Goal: Transaction & Acquisition: Obtain resource

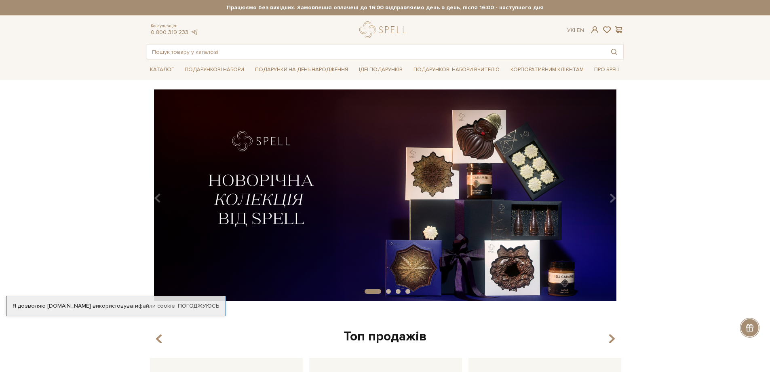
click at [767, 195] on div "slide 2 of 4" at bounding box center [385, 192] width 770 height 206
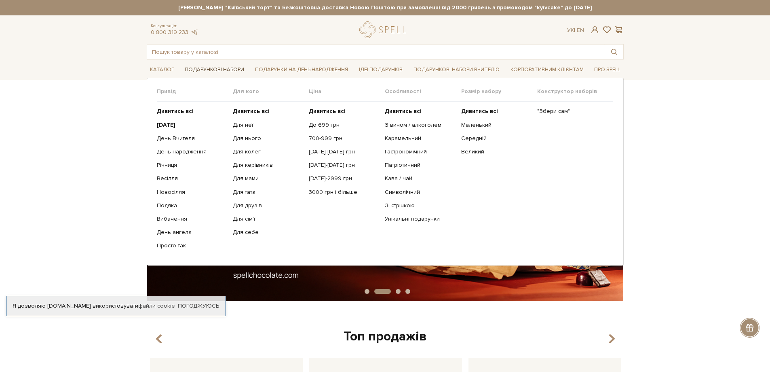
click at [216, 68] on link "Подарункові набори" at bounding box center [215, 69] width 66 height 13
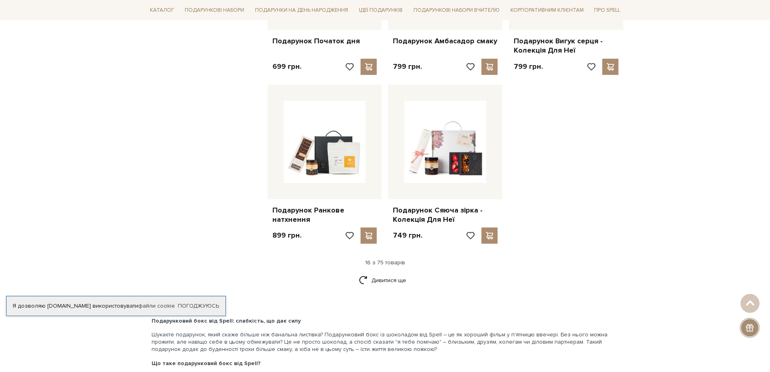
scroll to position [971, 0]
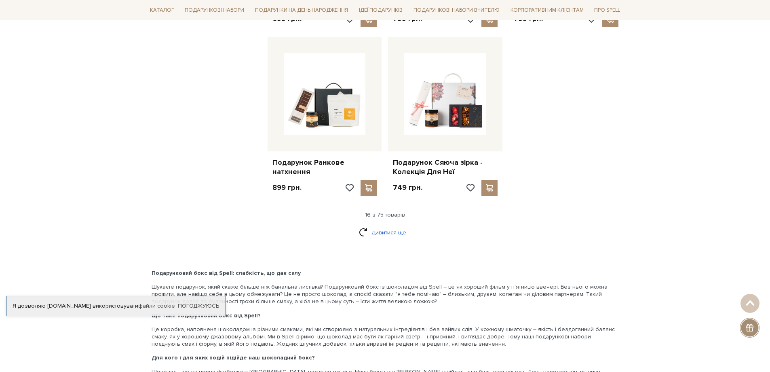
click at [379, 228] on link "Дивитися ще" at bounding box center [385, 232] width 53 height 14
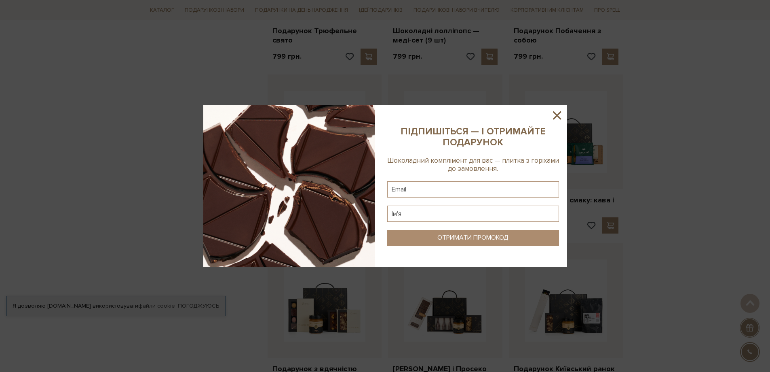
scroll to position [1537, 0]
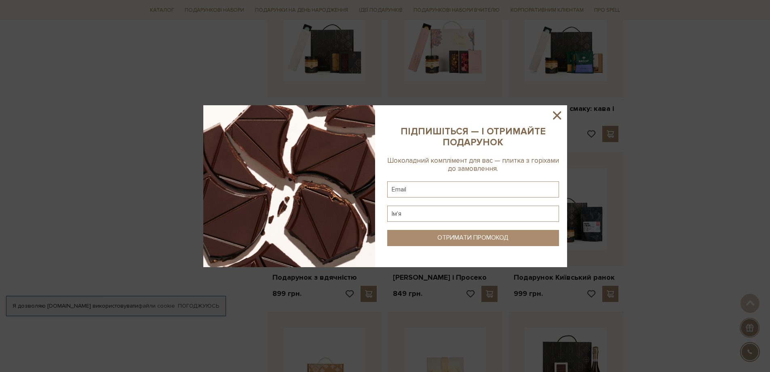
click at [555, 116] on icon at bounding box center [557, 115] width 14 height 14
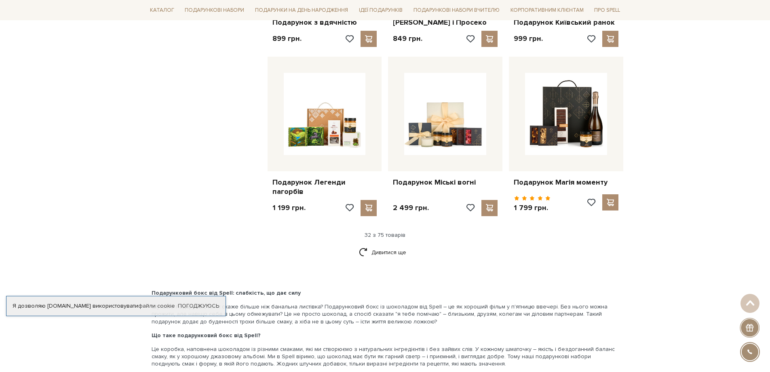
scroll to position [1820, 0]
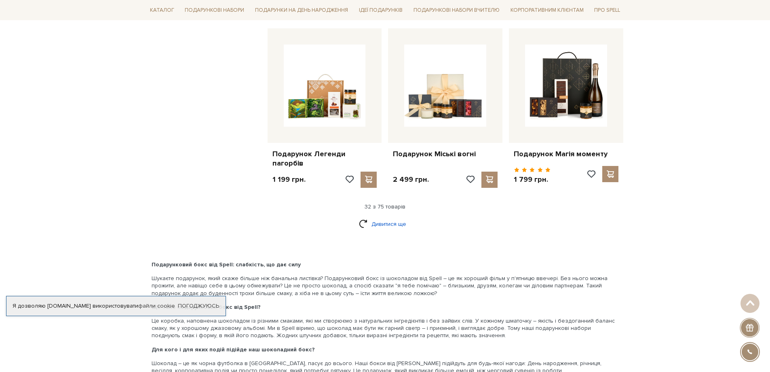
click at [387, 228] on link "Дивитися ще" at bounding box center [385, 224] width 53 height 14
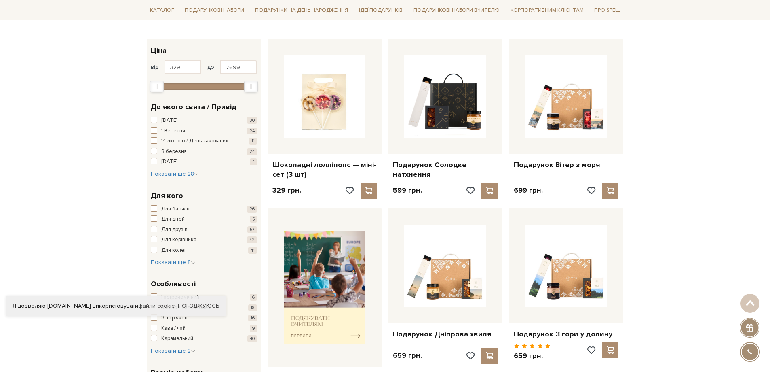
scroll to position [0, 0]
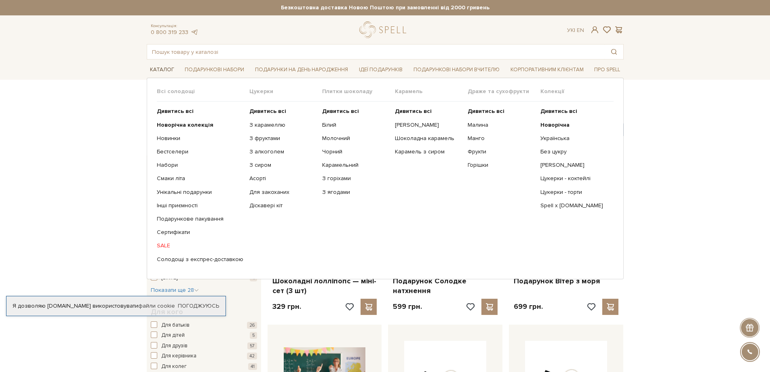
click at [157, 71] on link "Каталог" at bounding box center [162, 69] width 31 height 13
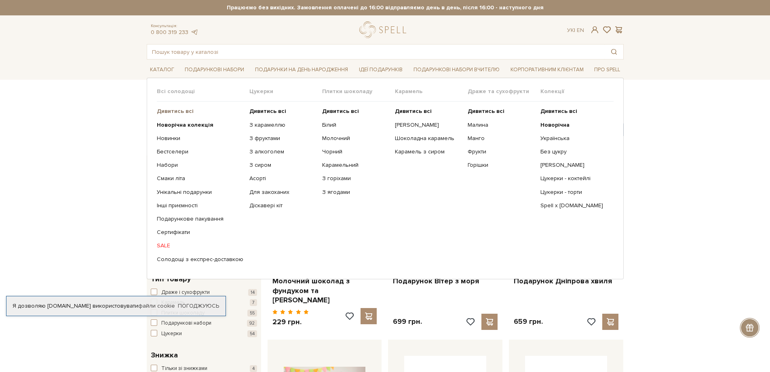
click at [173, 113] on b "Дивитись всі" at bounding box center [175, 111] width 37 height 7
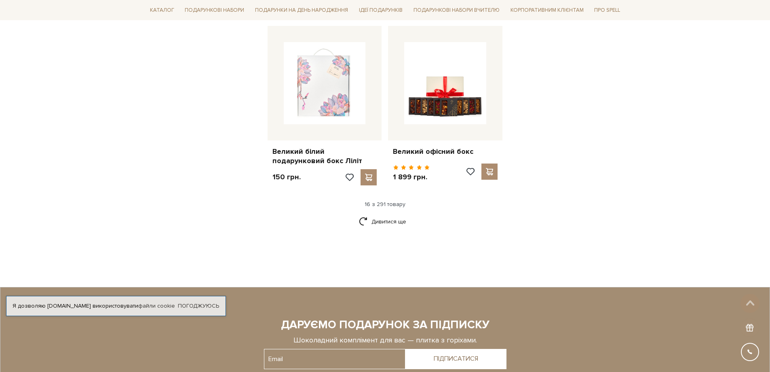
scroll to position [1011, 0]
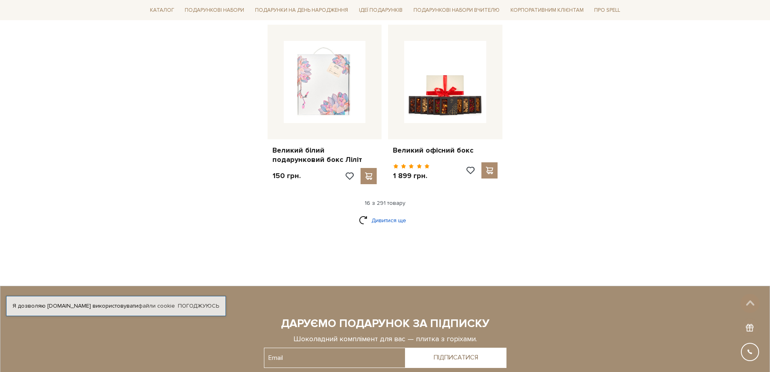
click at [385, 213] on link "Дивитися ще" at bounding box center [385, 220] width 53 height 14
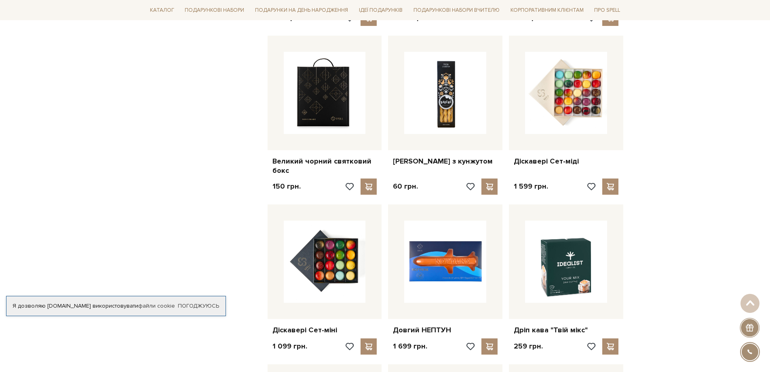
scroll to position [1213, 0]
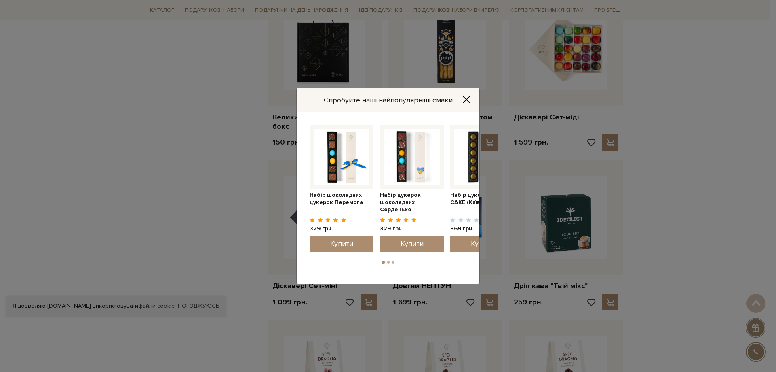
click at [460, 101] on button "Close" at bounding box center [466, 99] width 13 height 9
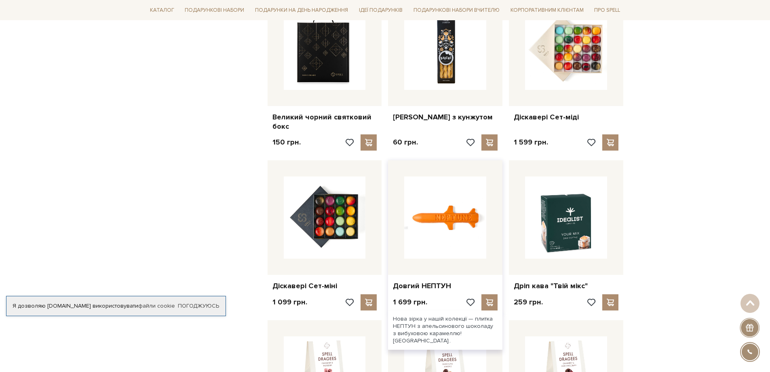
click at [463, 183] on img at bounding box center [445, 217] width 82 height 82
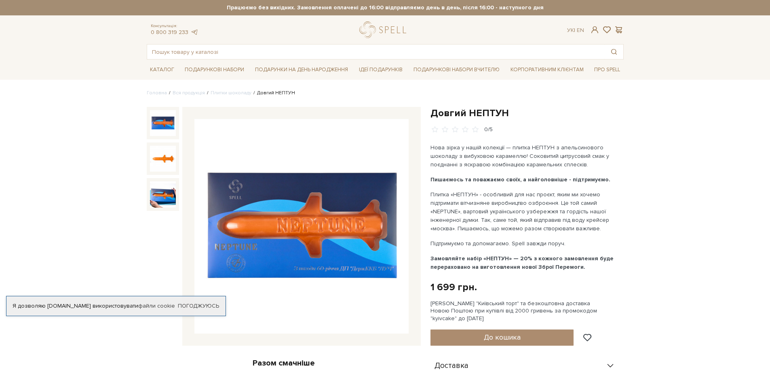
click at [315, 247] on img at bounding box center [302, 226] width 214 height 214
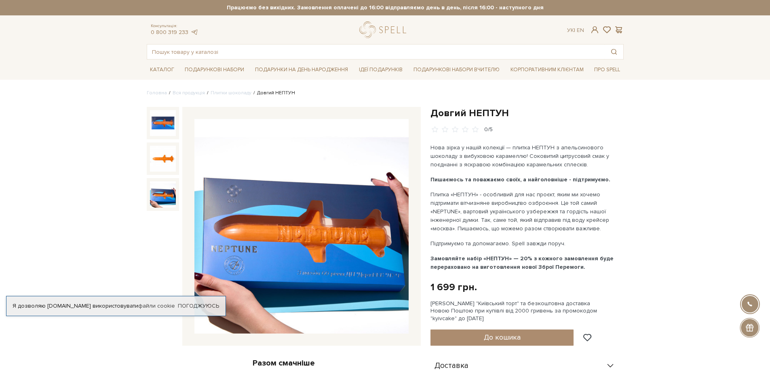
click at [155, 184] on img at bounding box center [163, 194] width 26 height 26
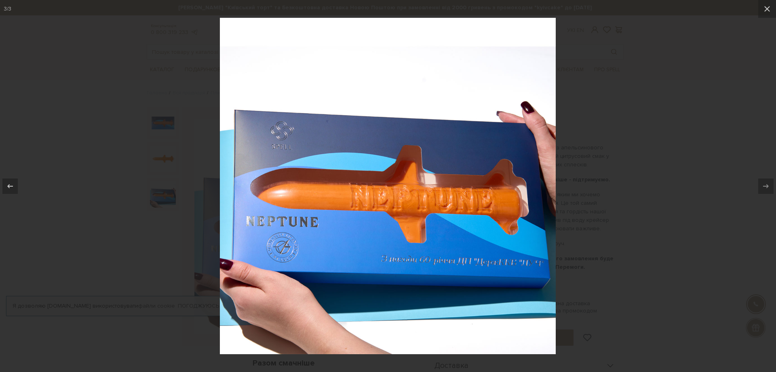
click at [83, 151] on div at bounding box center [388, 186] width 776 height 372
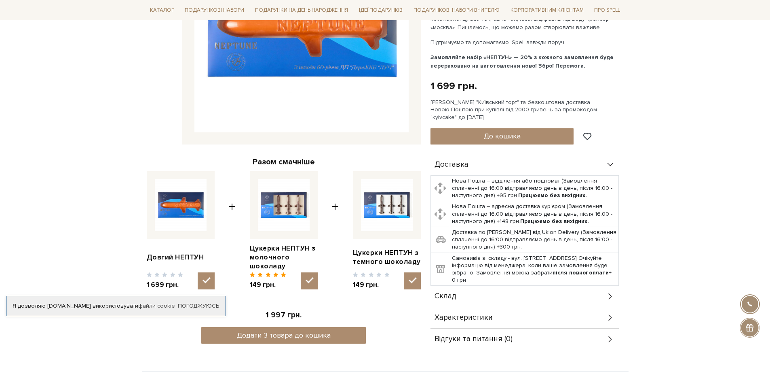
scroll to position [202, 0]
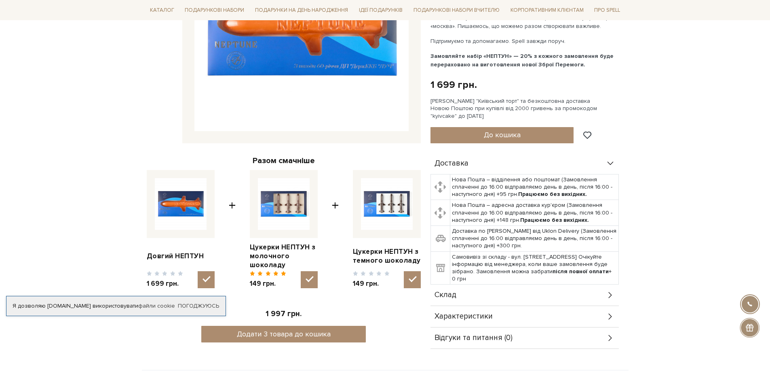
click at [300, 204] on img at bounding box center [284, 204] width 52 height 52
click at [301, 271] on input "checkbox" at bounding box center [309, 279] width 17 height 17
checkbox input "false"
click at [277, 250] on link "Цукерки НЕПТУН з молочного шоколаду" at bounding box center [284, 256] width 68 height 27
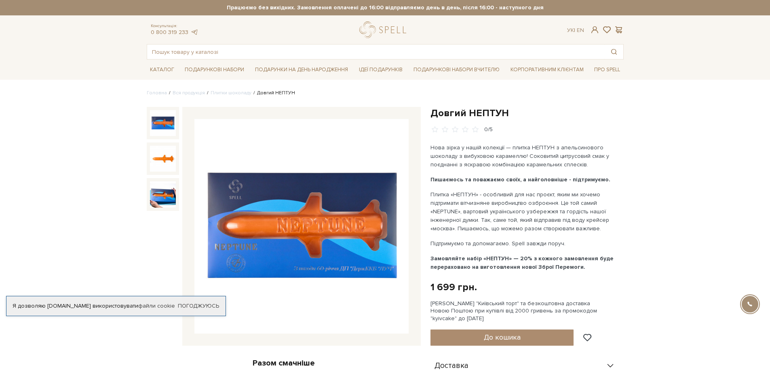
scroll to position [202, 0]
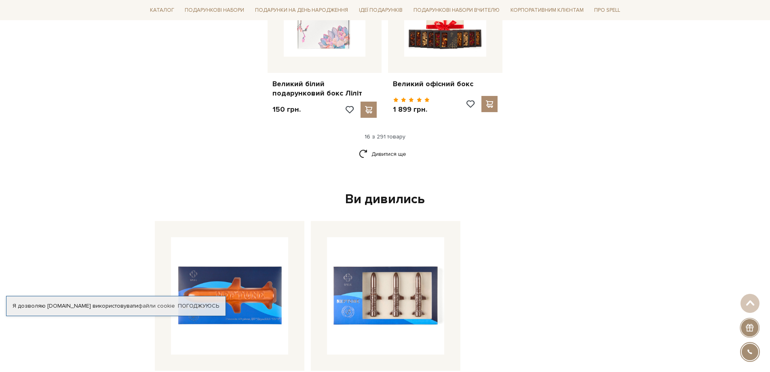
scroll to position [1133, 0]
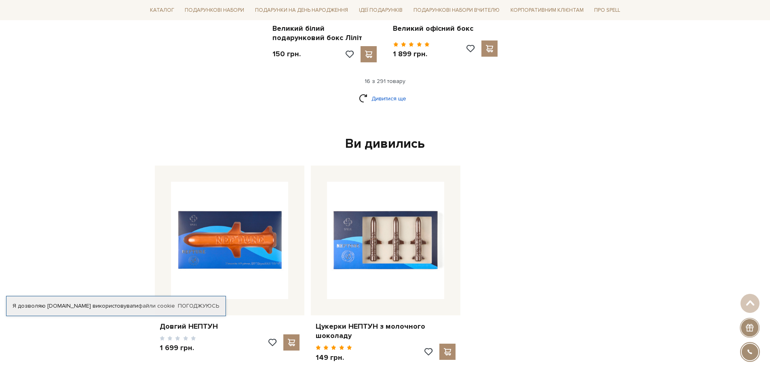
click at [381, 91] on link "Дивитися ще" at bounding box center [385, 98] width 53 height 14
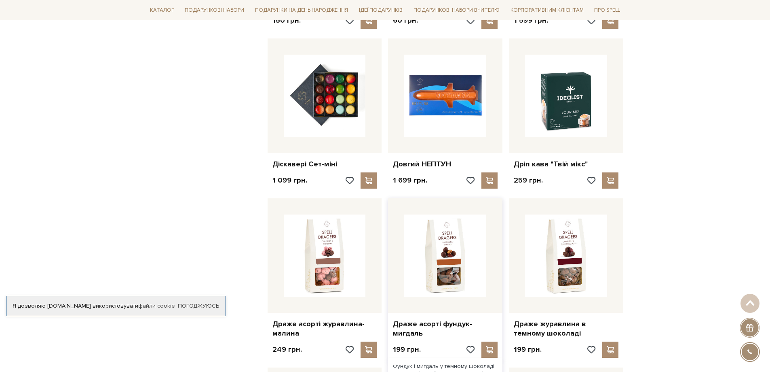
scroll to position [1537, 0]
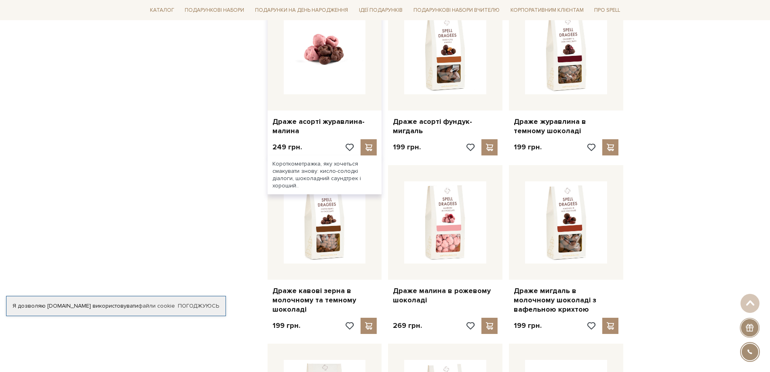
click at [340, 64] on img at bounding box center [325, 53] width 82 height 82
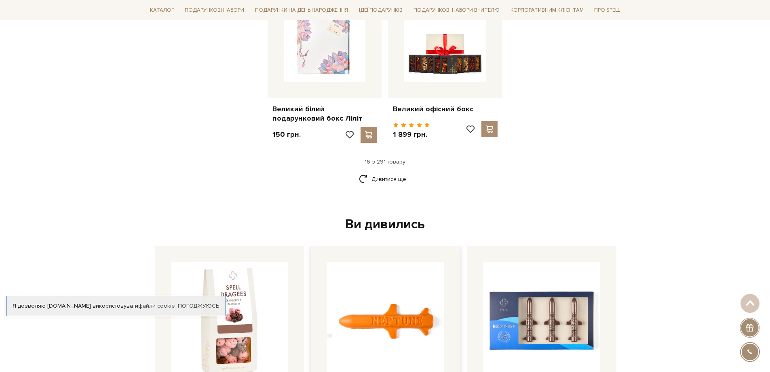
scroll to position [1079, 0]
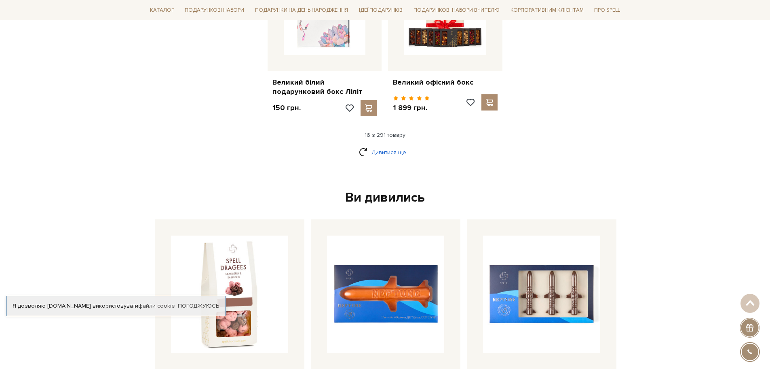
click at [389, 145] on link "Дивитися ще" at bounding box center [385, 152] width 53 height 14
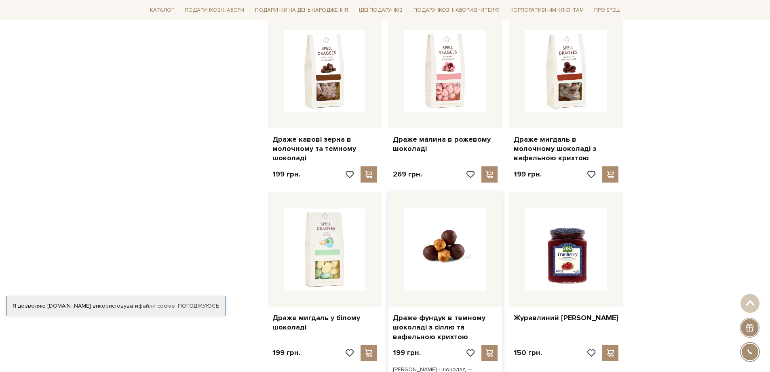
scroll to position [1766, 0]
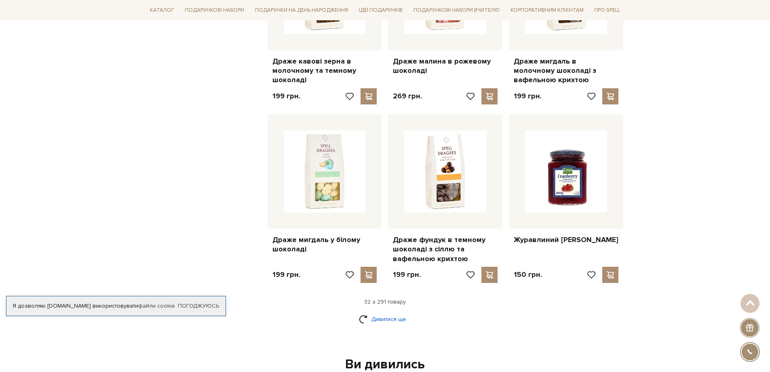
click at [395, 312] on link "Дивитися ще" at bounding box center [385, 319] width 53 height 14
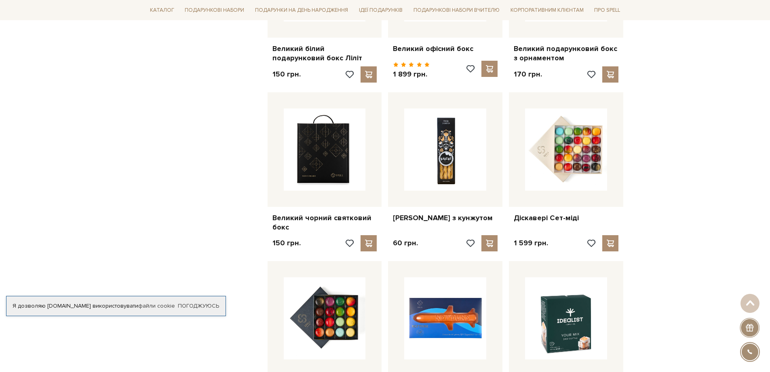
scroll to position [1038, 0]
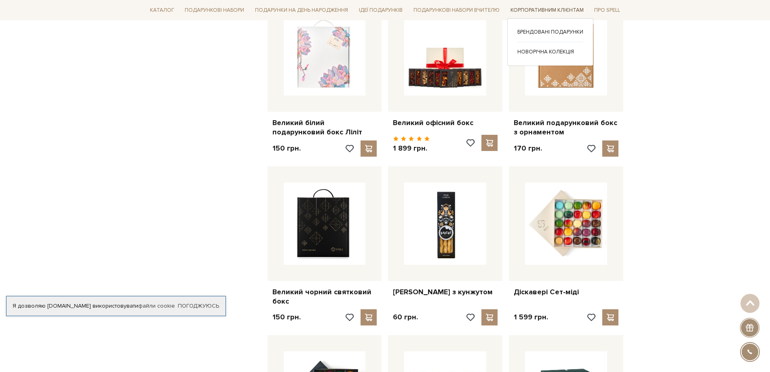
click at [538, 6] on link "Корпоративним клієнтам" at bounding box center [548, 10] width 80 height 13
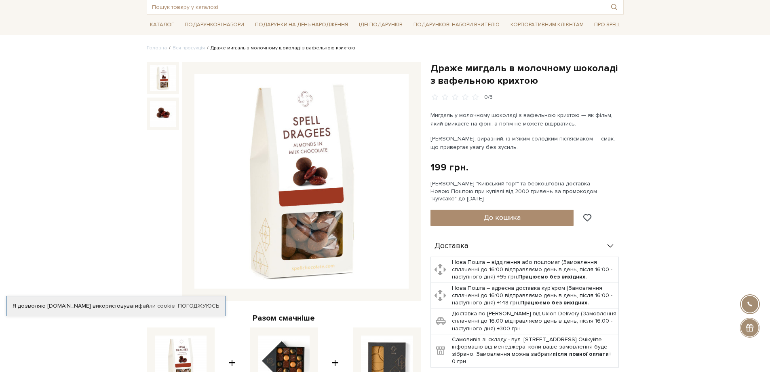
scroll to position [40, 0]
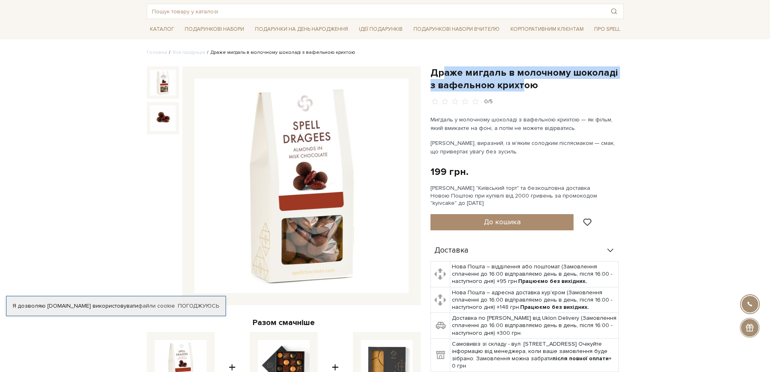
drag, startPoint x: 514, startPoint y: 85, endPoint x: 442, endPoint y: 69, distance: 73.5
click at [442, 69] on h1 "Драже мигдаль в молочному шоколаді з вафельною крихтою" at bounding box center [527, 78] width 193 height 25
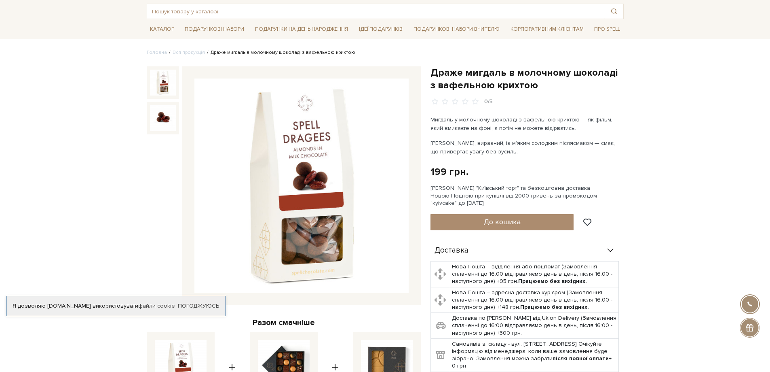
click at [546, 91] on h1 "Драже мигдаль в молочному шоколаді з вафельною крихтою" at bounding box center [527, 78] width 193 height 25
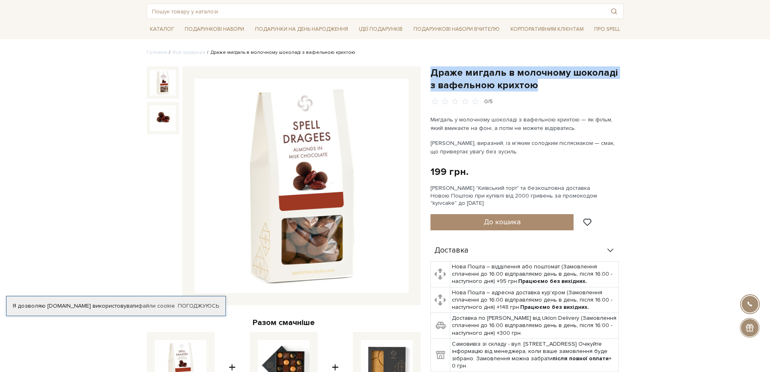
drag, startPoint x: 530, startPoint y: 86, endPoint x: 431, endPoint y: 71, distance: 99.9
click at [431, 71] on h1 "Драже мигдаль в молочному шоколаді з вафельною крихтою" at bounding box center [527, 78] width 193 height 25
copy h1 "Драже мигдаль в молочному шоколаді з вафельною крихтою"
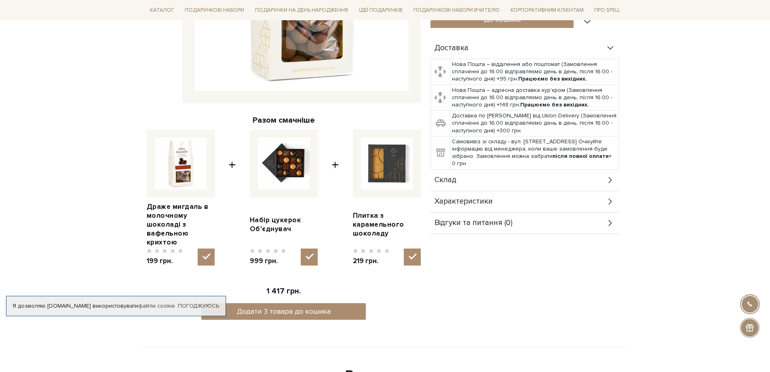
scroll to position [0, 0]
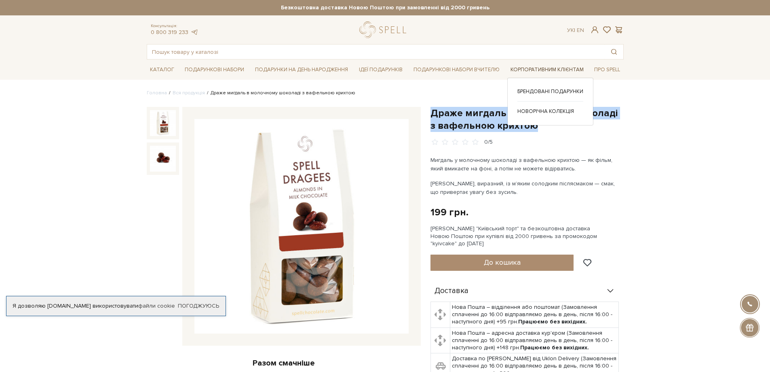
click at [558, 66] on link "Корпоративним клієнтам" at bounding box center [548, 69] width 80 height 13
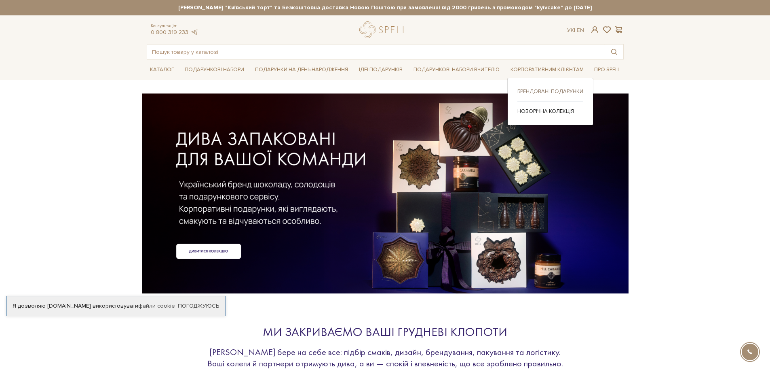
click at [544, 90] on link "Брендовані подарунки" at bounding box center [551, 91] width 66 height 7
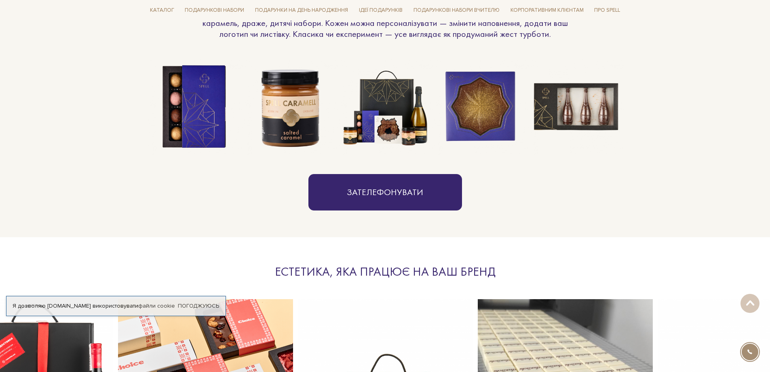
scroll to position [647, 0]
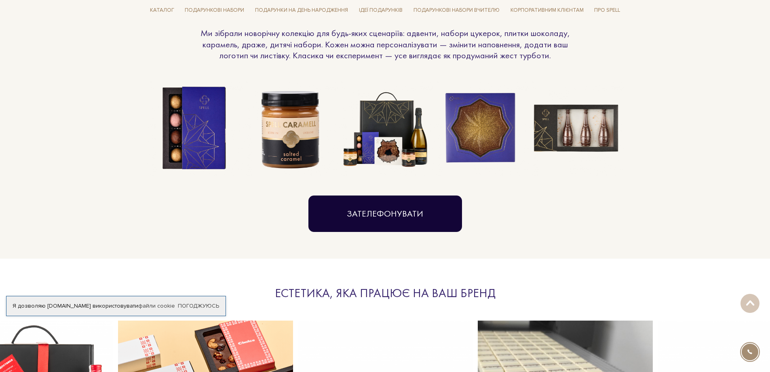
click at [409, 207] on link "Зателефонувати" at bounding box center [386, 213] width 154 height 36
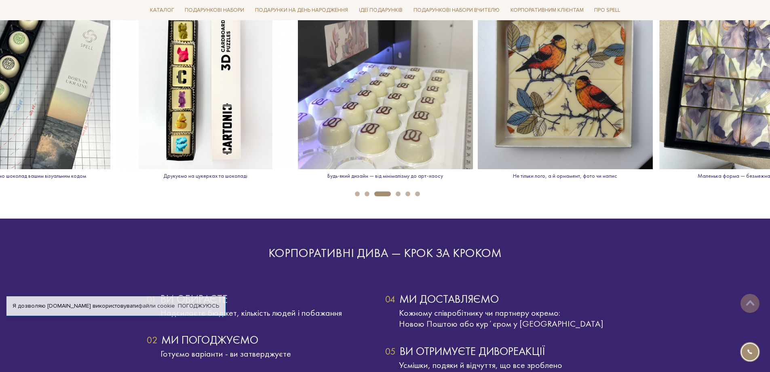
scroll to position [1375, 0]
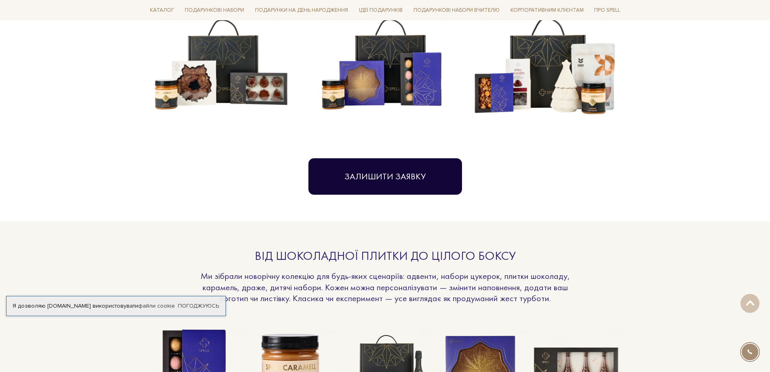
click at [400, 173] on button "Залишити заявку" at bounding box center [386, 176] width 154 height 36
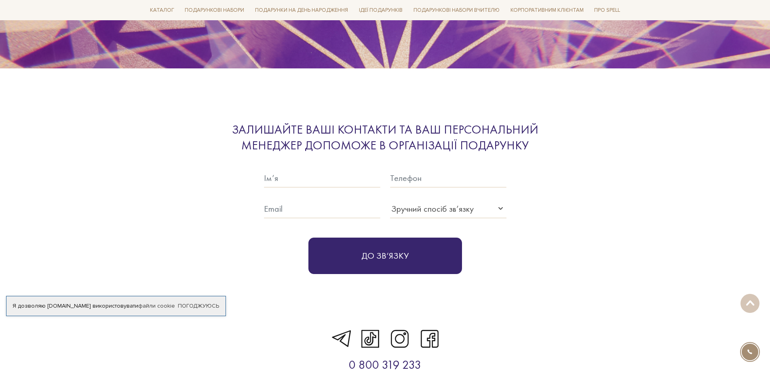
scroll to position [2521, 0]
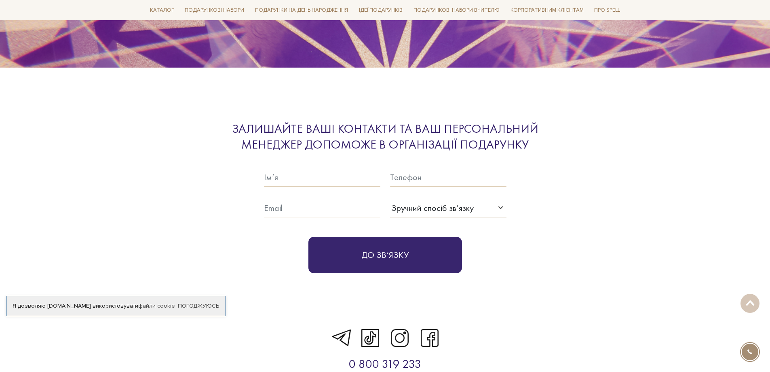
click at [430, 201] on div "Зручний спосіб зв’язку" at bounding box center [432, 207] width 82 height 13
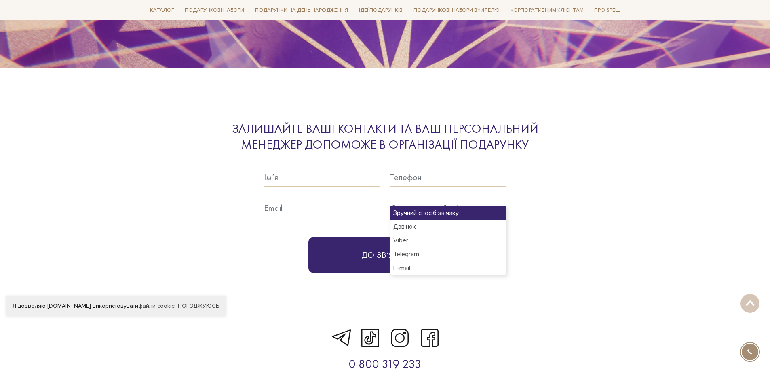
click at [609, 178] on div "Залишайте ваші контакти та ваш персональний менеджер допоможе в організації под…" at bounding box center [385, 197] width 487 height 152
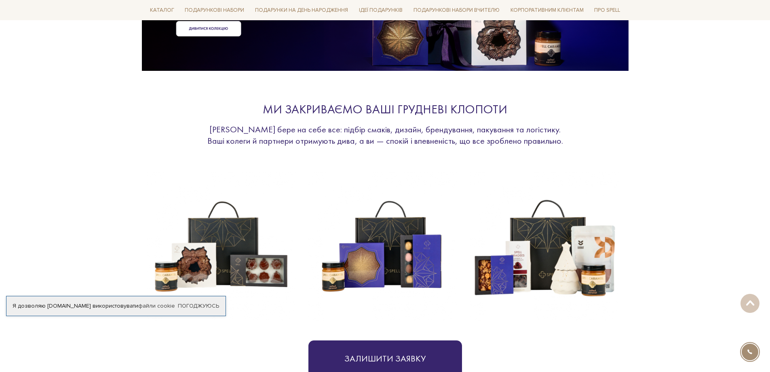
scroll to position [0, 0]
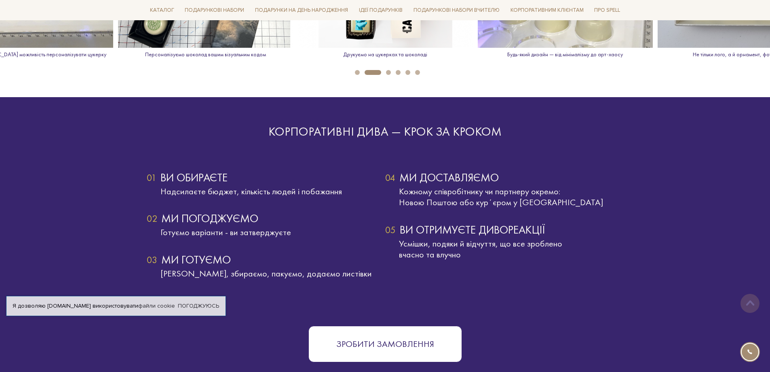
scroll to position [1375, 0]
